Goal: Information Seeking & Learning: Learn about a topic

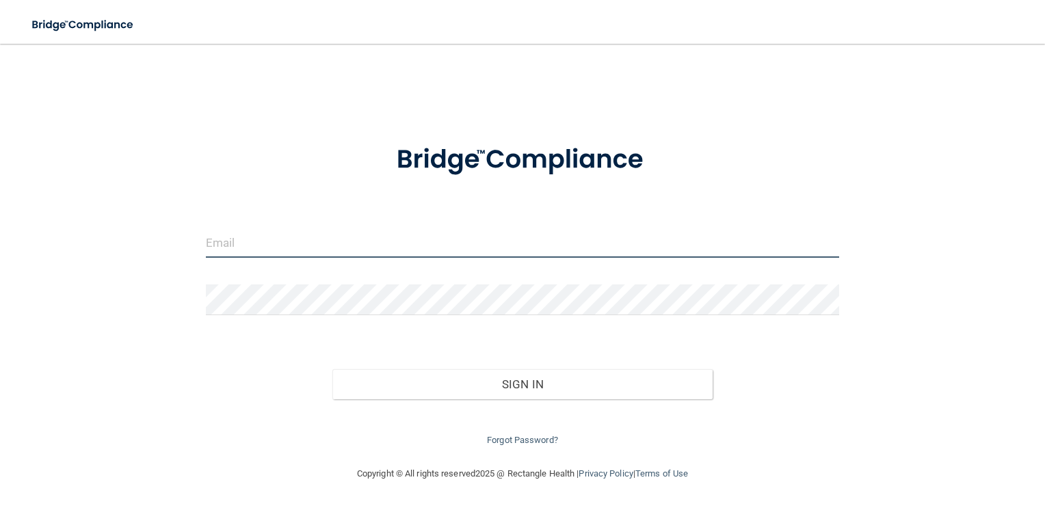
type input "[EMAIL_ADDRESS][DOMAIN_NAME]"
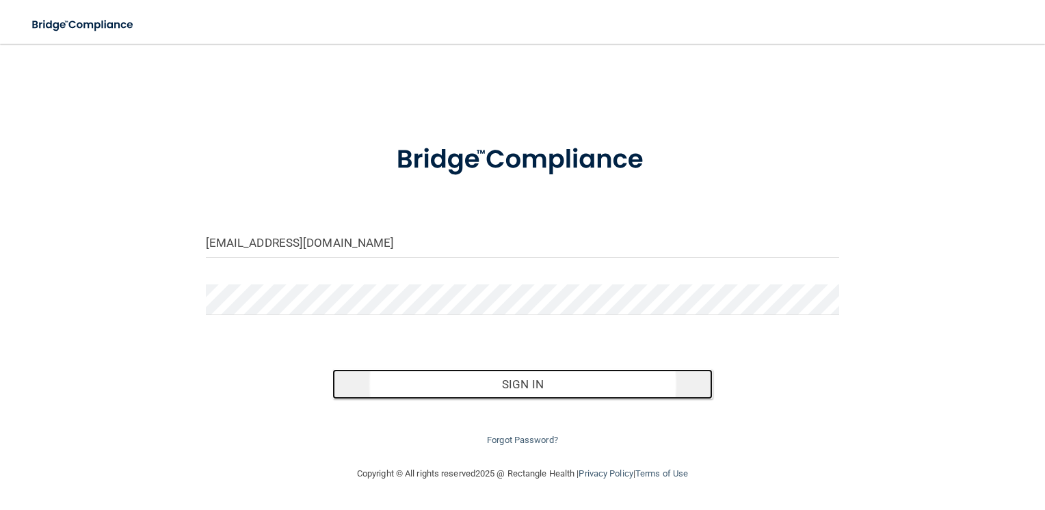
click at [515, 391] on button "Sign In" at bounding box center [522, 384] width 380 height 30
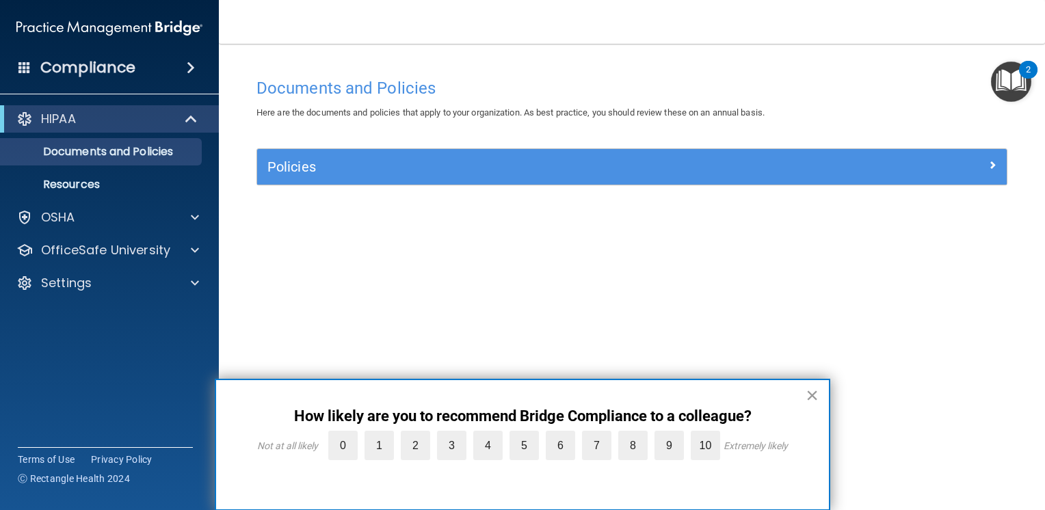
click at [811, 384] on button "×" at bounding box center [811, 395] width 13 height 22
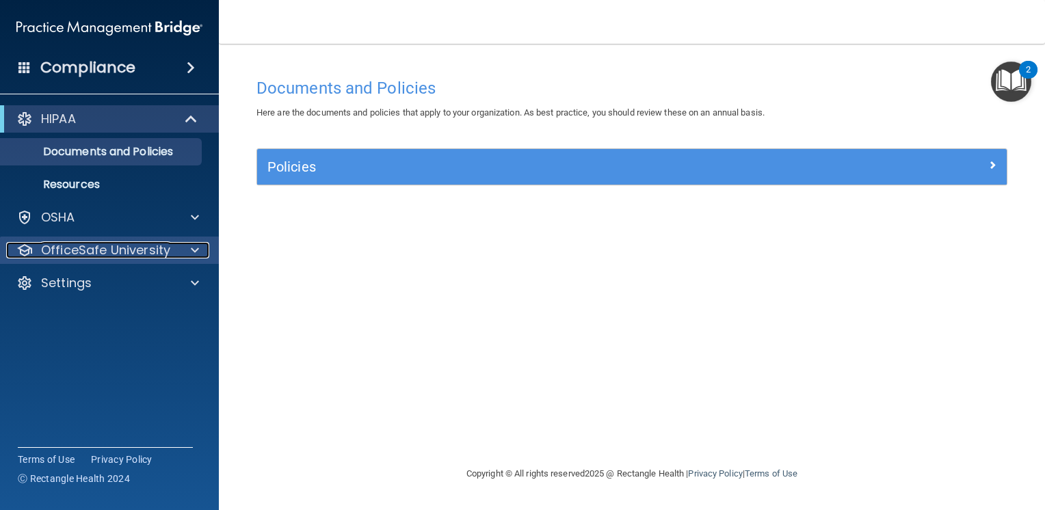
click at [75, 250] on p "OfficeSafe University" at bounding box center [105, 250] width 129 height 16
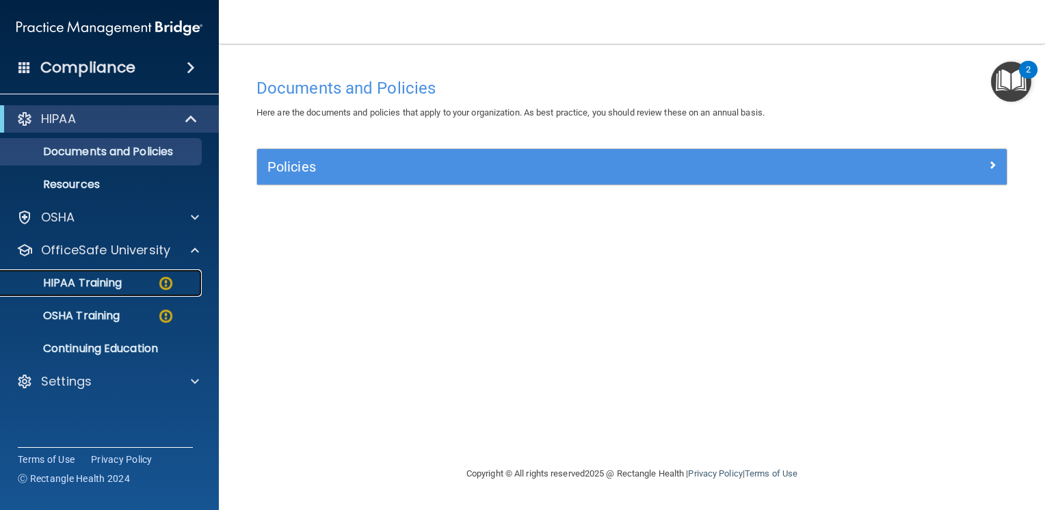
click at [75, 276] on p "HIPAA Training" at bounding box center [65, 283] width 113 height 14
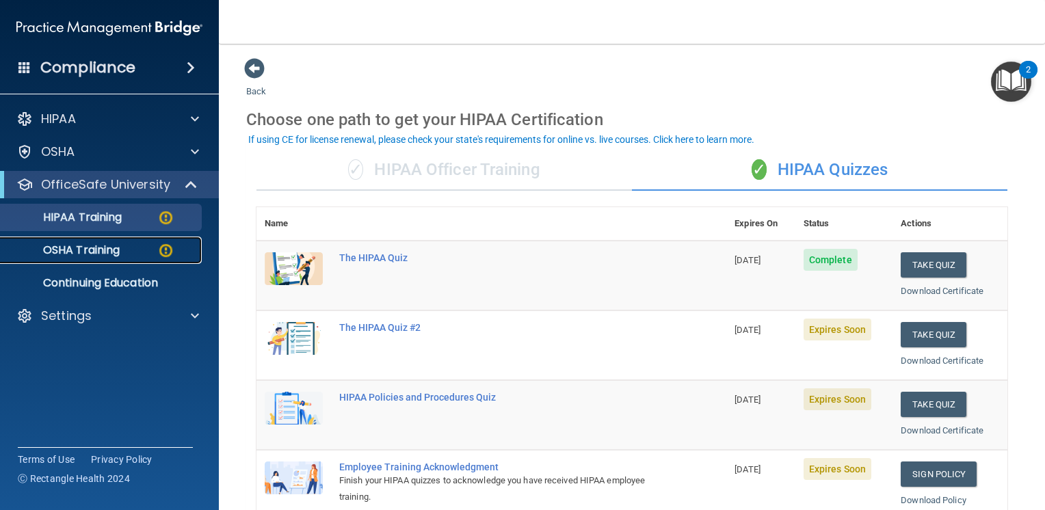
click at [107, 241] on link "OSHA Training" at bounding box center [93, 250] width 215 height 27
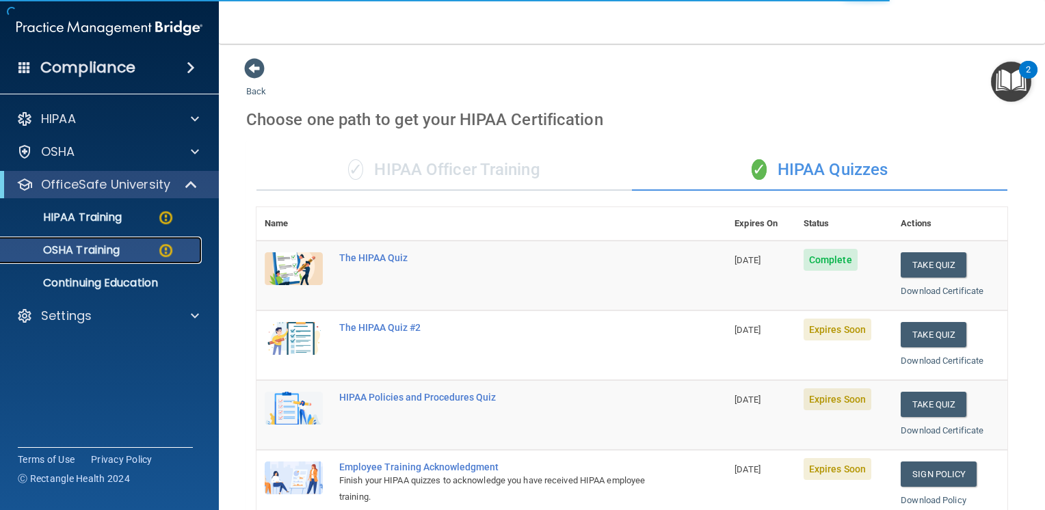
click at [79, 255] on p "OSHA Training" at bounding box center [64, 250] width 111 height 14
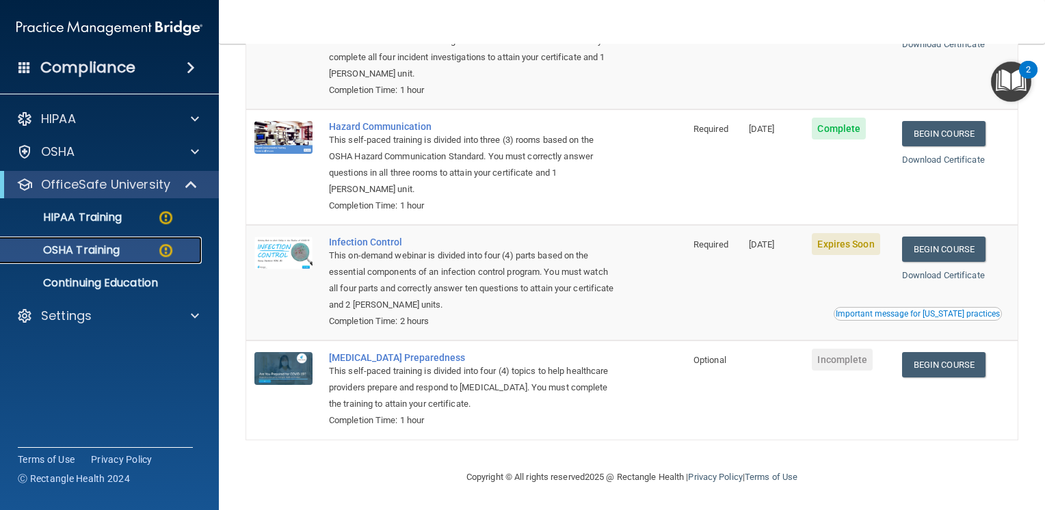
scroll to position [199, 0]
click at [930, 255] on link "Begin Course" at bounding box center [943, 249] width 83 height 25
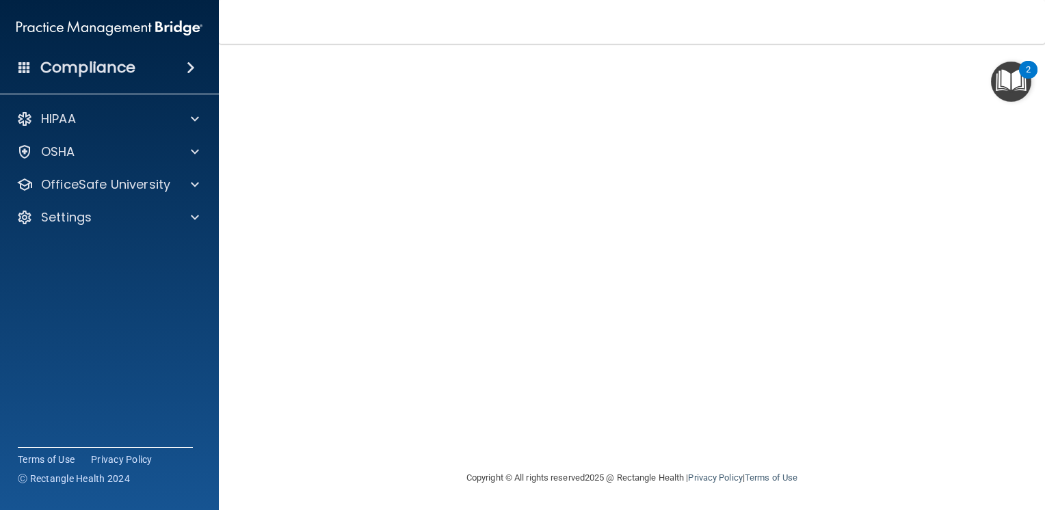
scroll to position [75, 0]
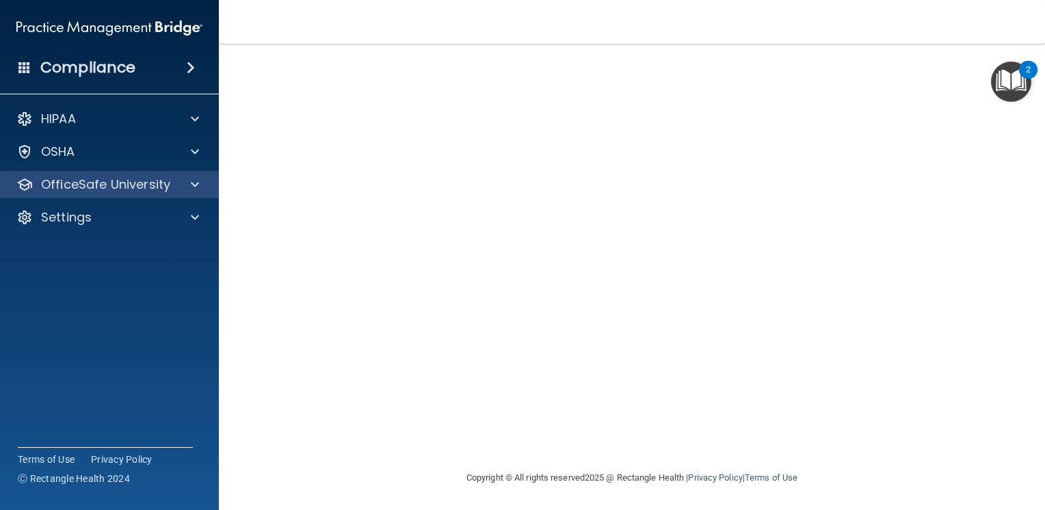
click at [77, 171] on div "OfficeSafe University" at bounding box center [109, 184] width 219 height 27
click at [191, 188] on span at bounding box center [195, 184] width 8 height 16
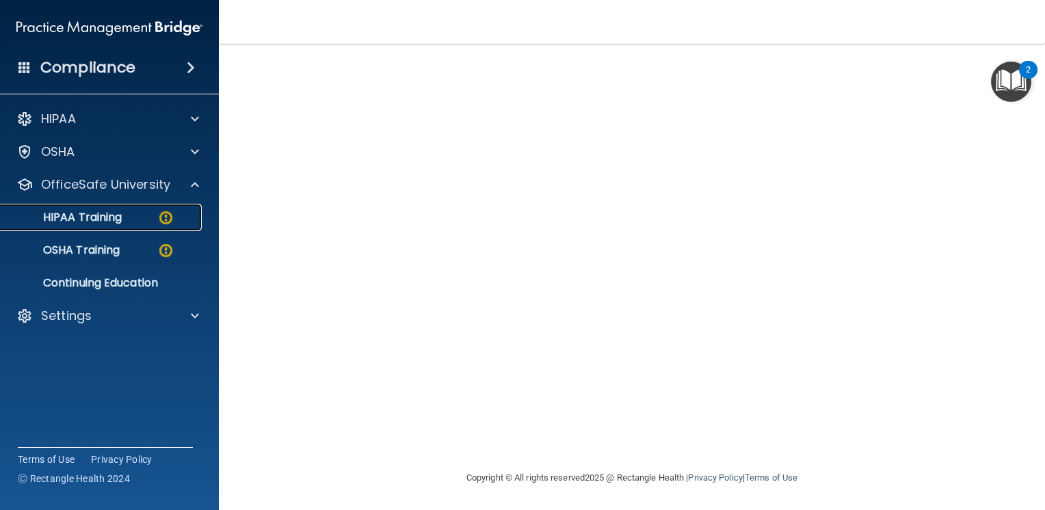
click at [107, 226] on link "HIPAA Training" at bounding box center [93, 217] width 215 height 27
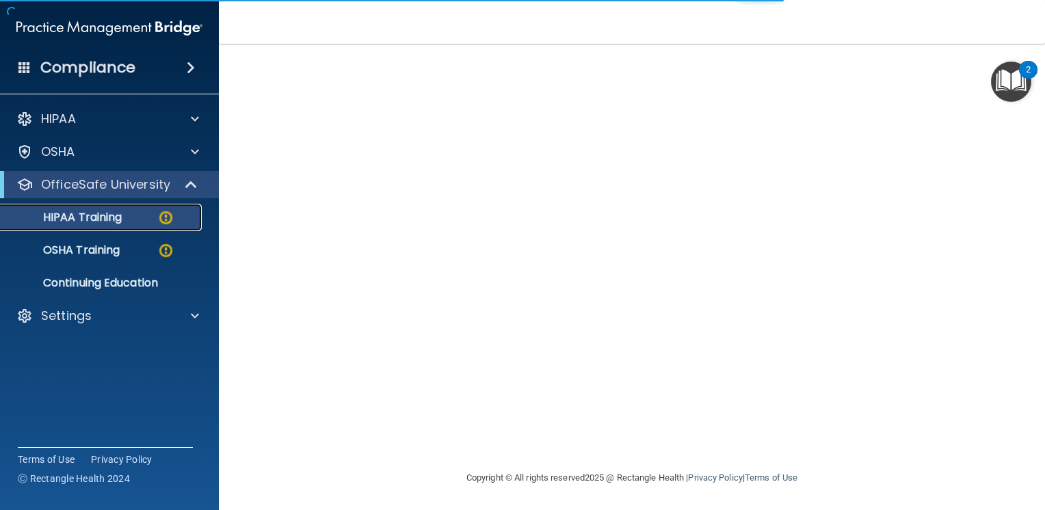
scroll to position [516, 0]
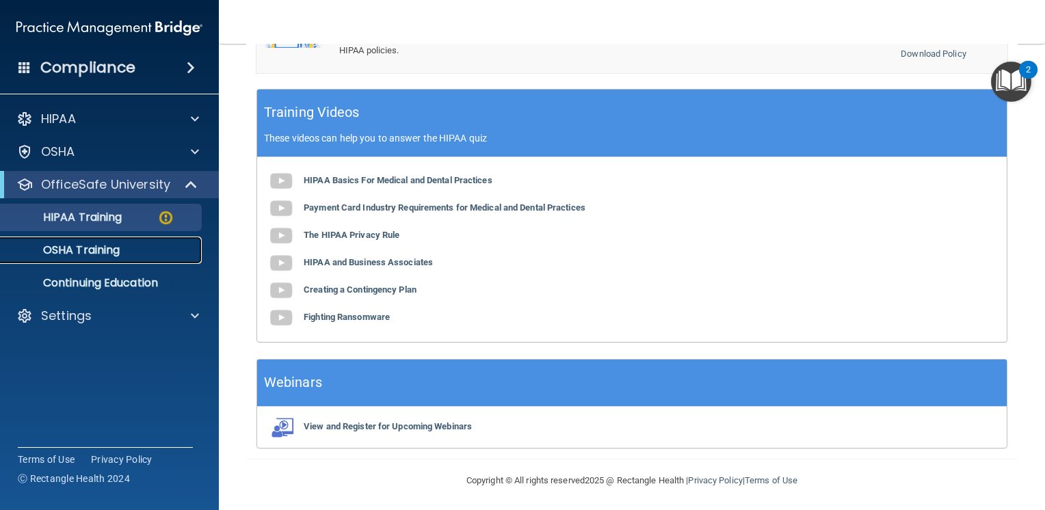
click at [117, 247] on p "OSHA Training" at bounding box center [64, 250] width 111 height 14
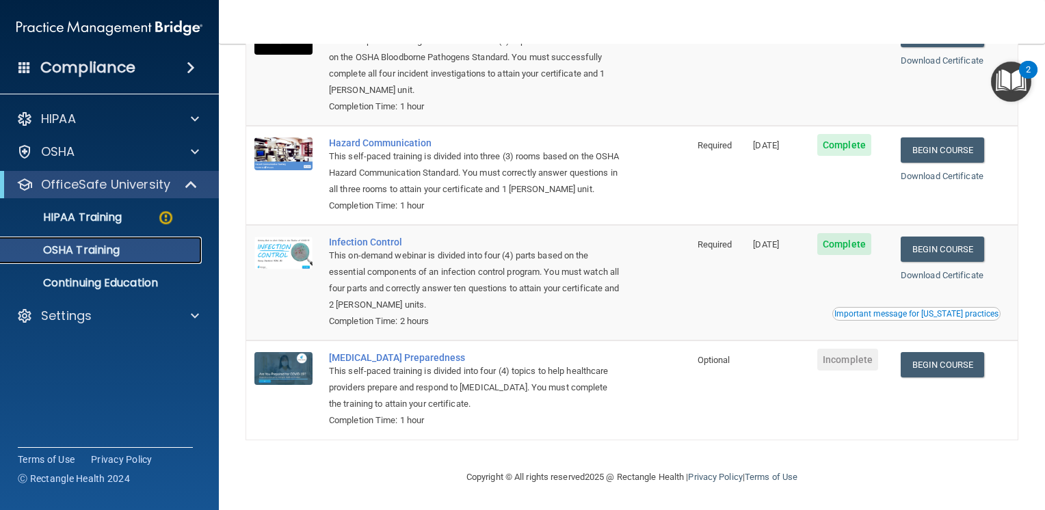
scroll to position [161, 0]
click at [100, 211] on p "HIPAA Training" at bounding box center [65, 218] width 113 height 14
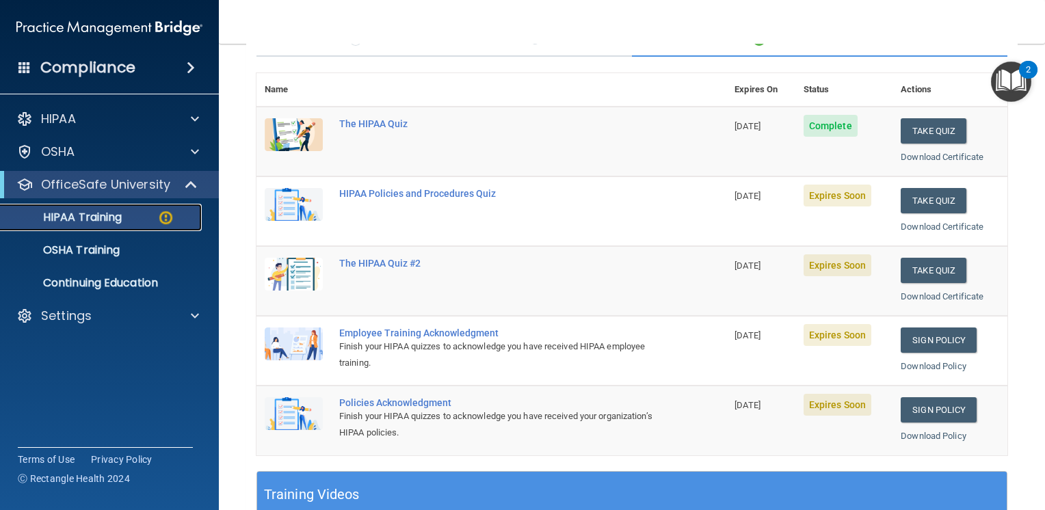
scroll to position [133, 0]
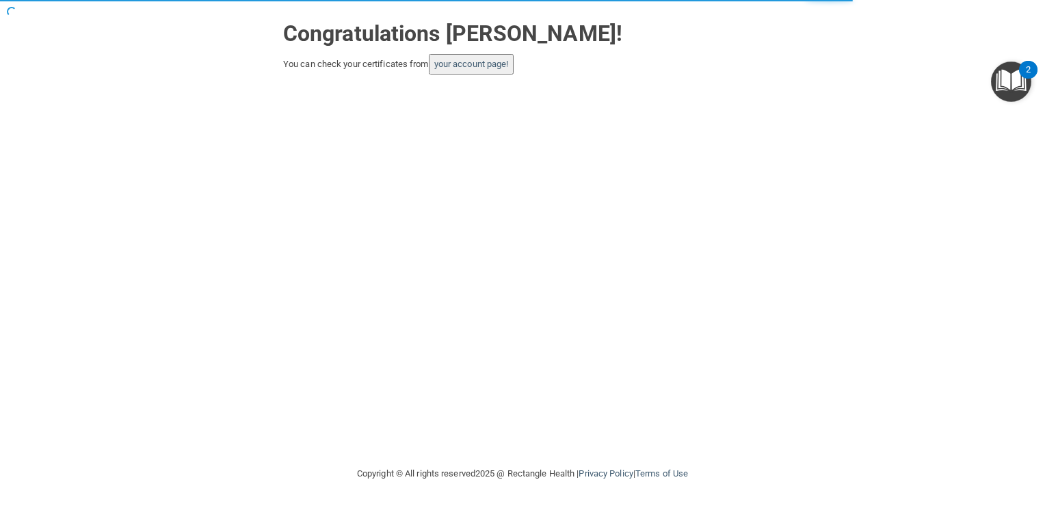
click at [479, 55] on button "your account page!" at bounding box center [471, 64] width 85 height 21
